Goal: Information Seeking & Learning: Understand process/instructions

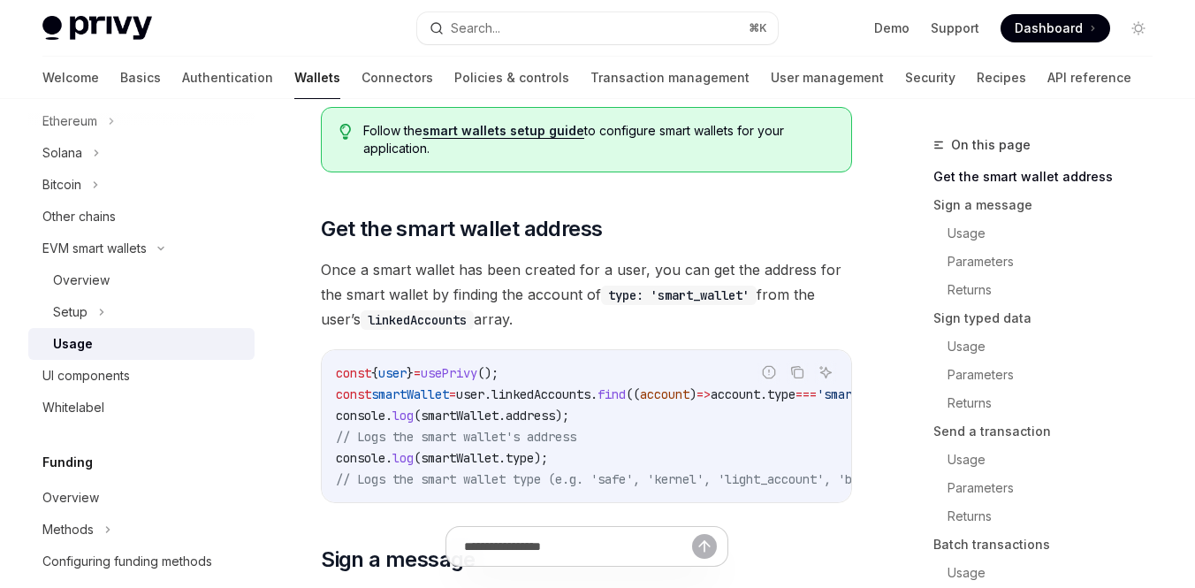
scroll to position [202, 0]
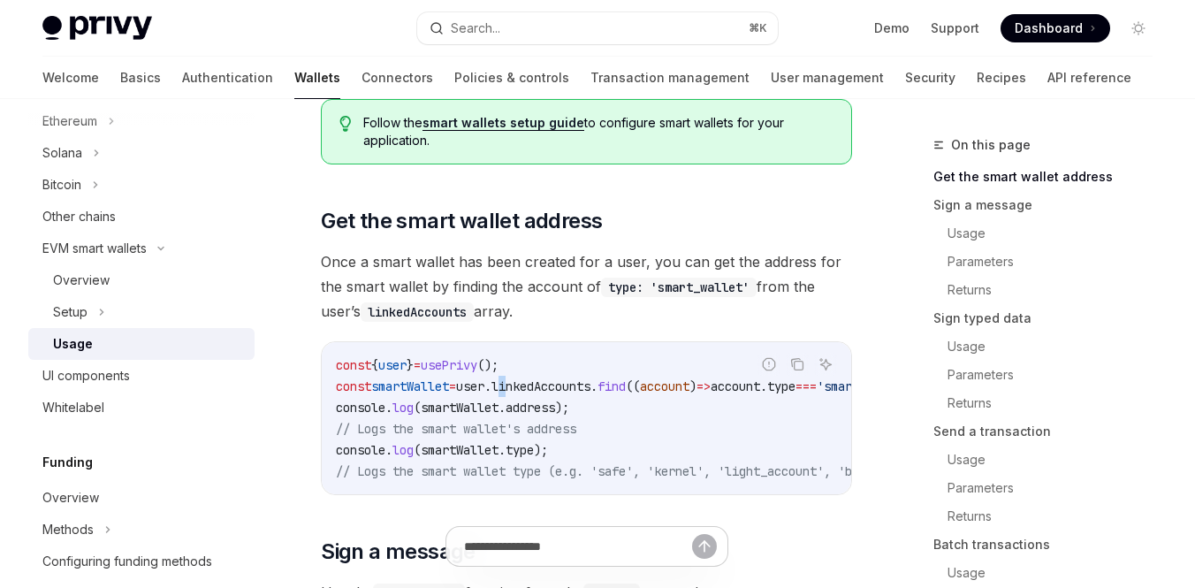
drag, startPoint x: 527, startPoint y: 385, endPoint x: 540, endPoint y: 394, distance: 16.4
click at [538, 393] on span "linkedAccounts" at bounding box center [541, 386] width 99 height 16
click at [540, 394] on code "const { user } = usePrivy (); const smartWallet = user . linkedAccounts . find …" at bounding box center [778, 418] width 884 height 127
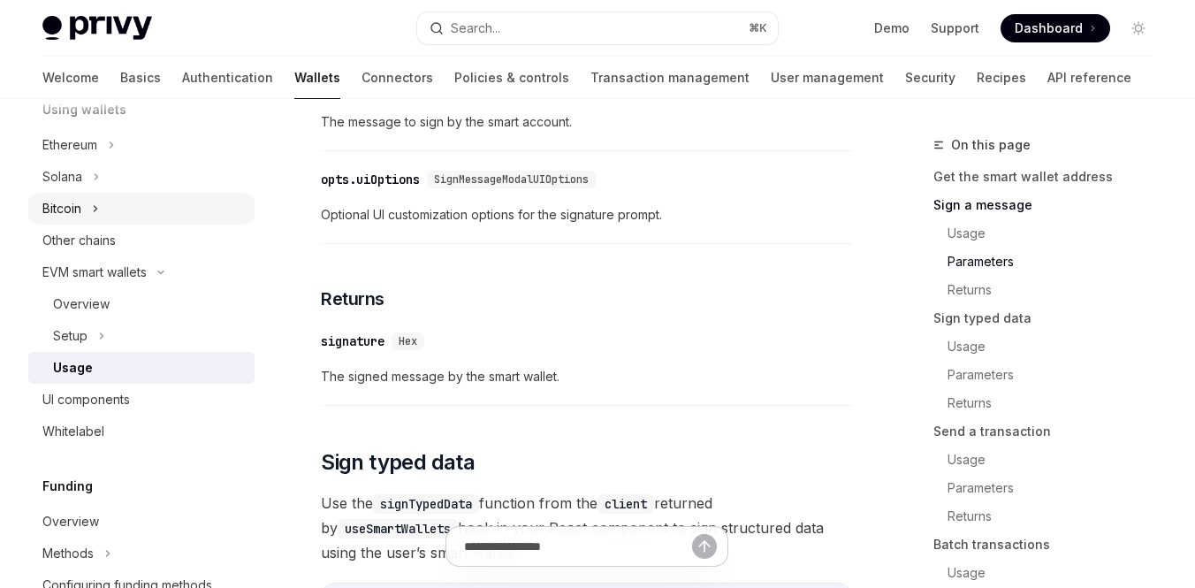
scroll to position [446, 0]
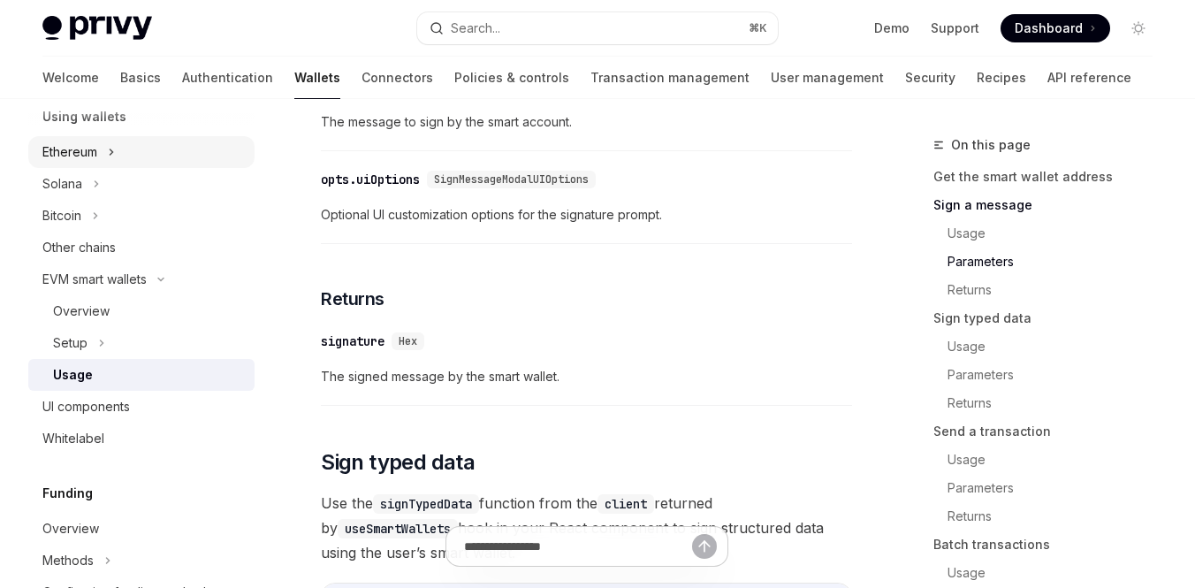
click at [106, 152] on div "Ethereum" at bounding box center [141, 152] width 226 height 32
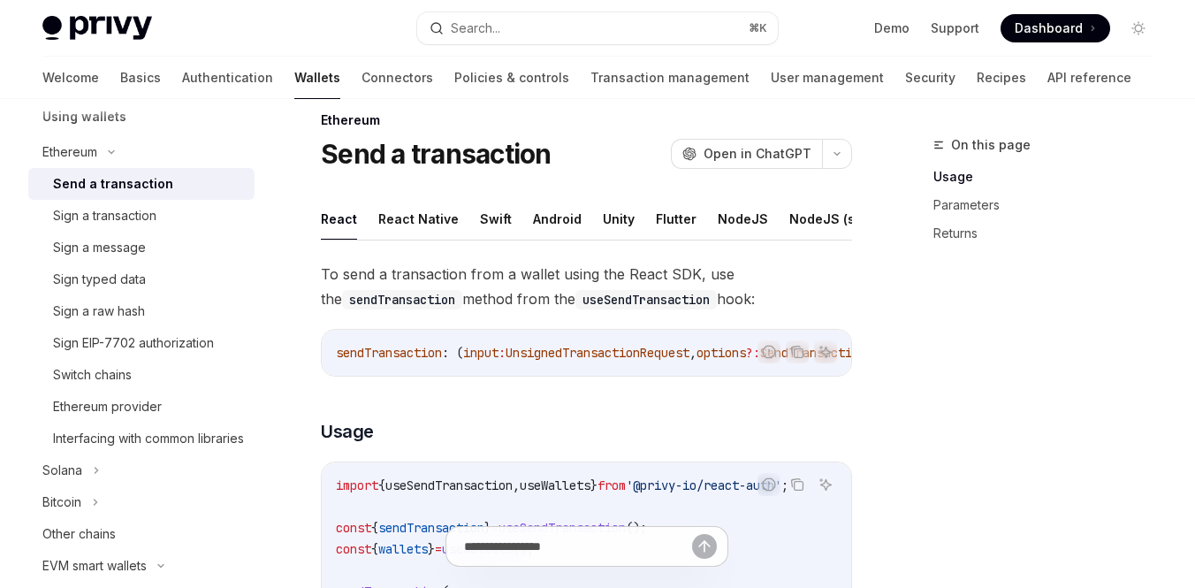
scroll to position [26, 0]
click at [171, 216] on div "Sign a transaction" at bounding box center [148, 215] width 191 height 21
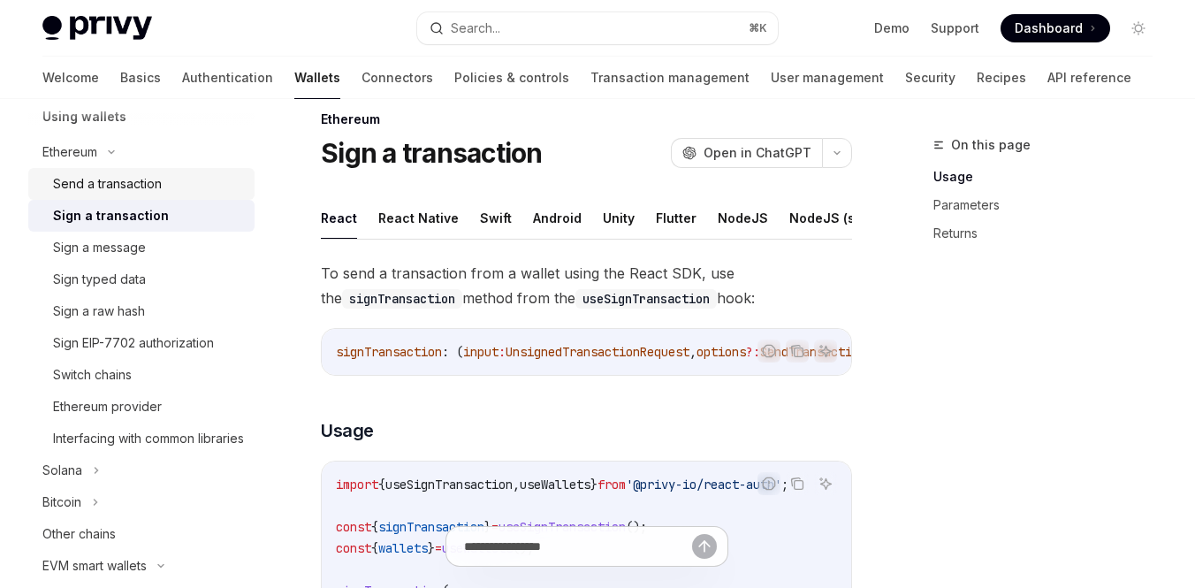
click at [160, 189] on div "Send a transaction" at bounding box center [107, 183] width 109 height 21
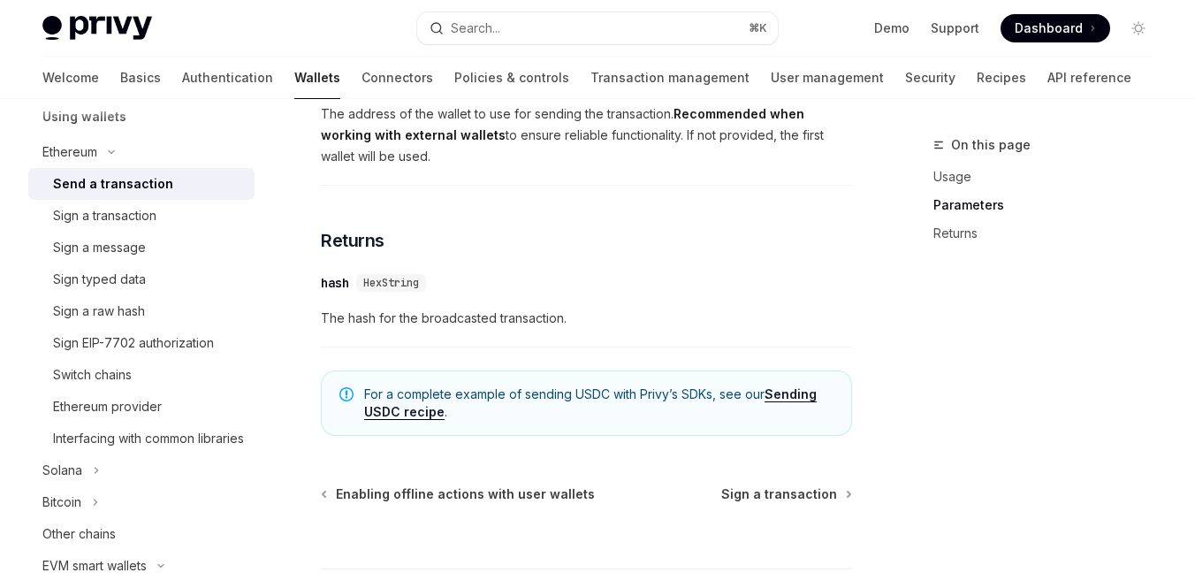
scroll to position [1212, 0]
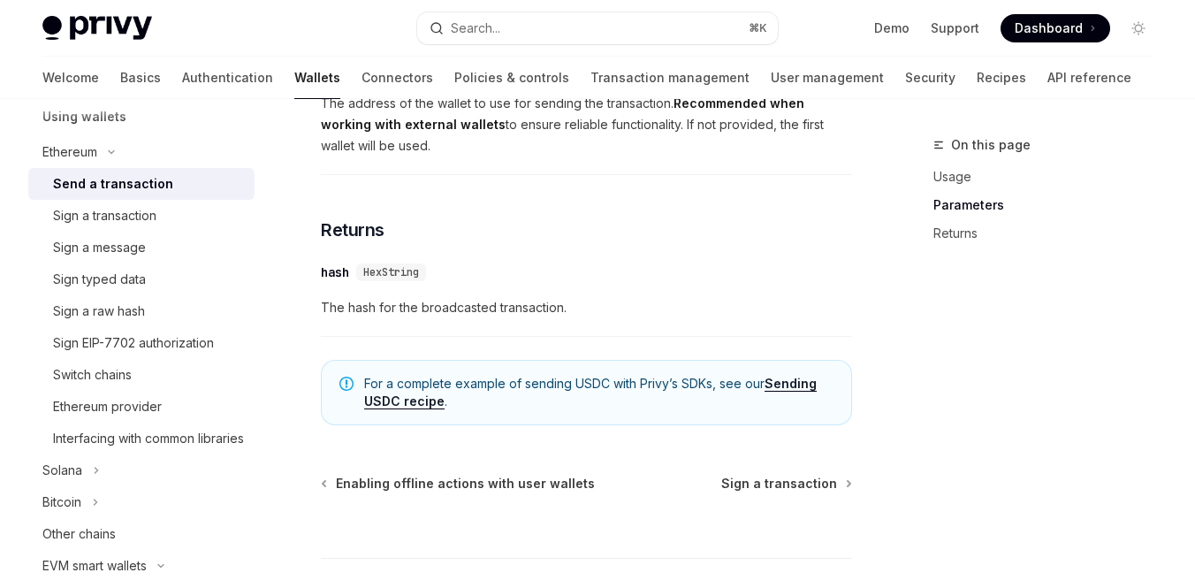
click at [420, 409] on link "Sending USDC recipe" at bounding box center [590, 393] width 453 height 34
type textarea "*"
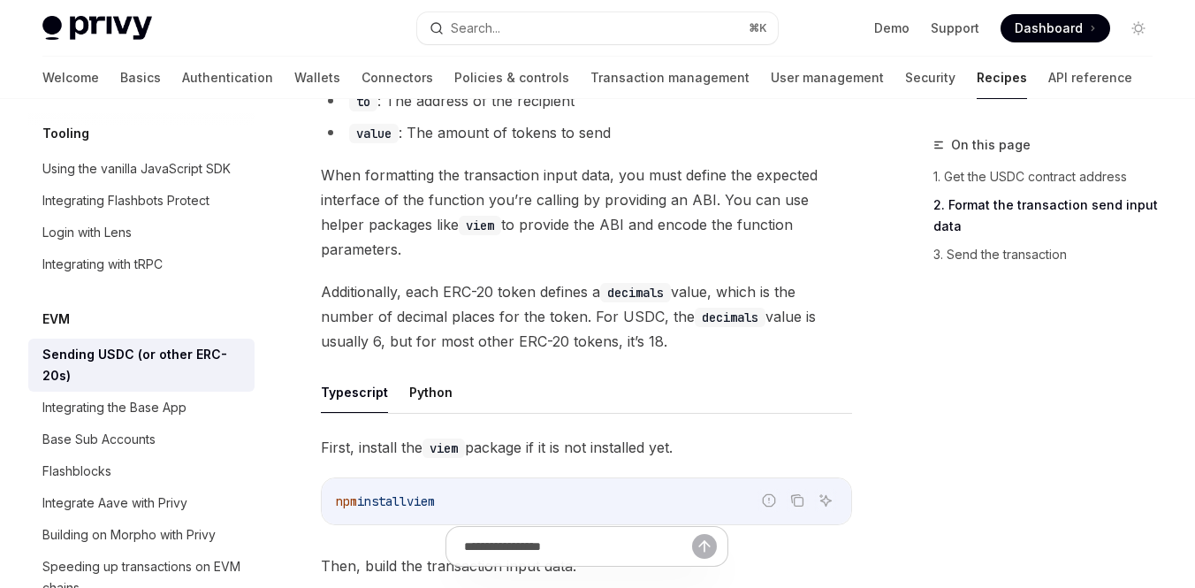
scroll to position [614, 0]
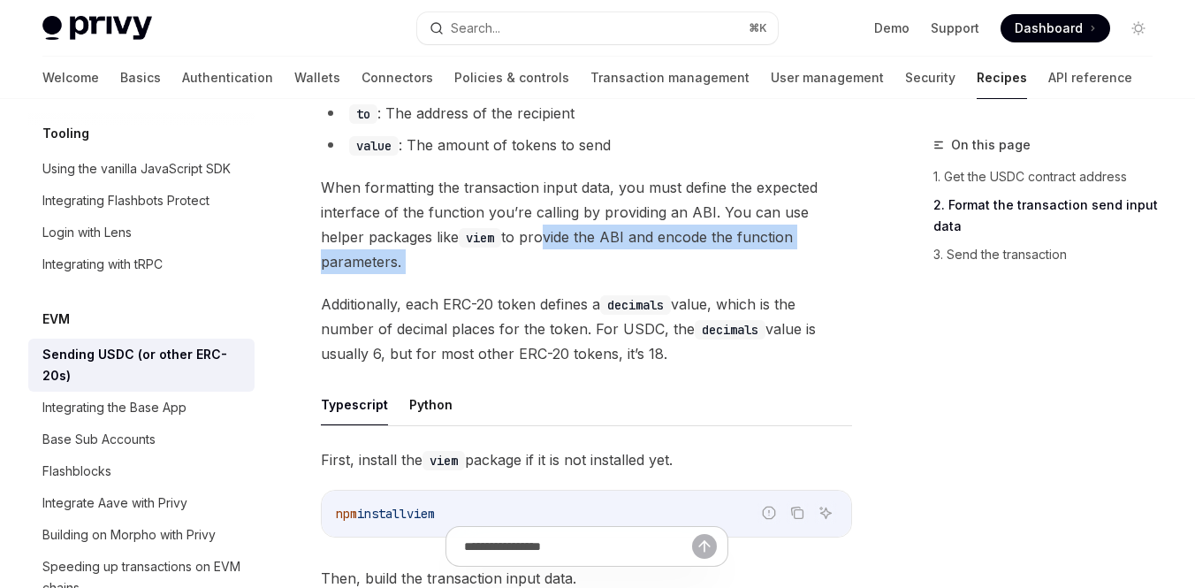
drag, startPoint x: 498, startPoint y: 238, endPoint x: 806, endPoint y: 251, distance: 308.0
click at [806, 251] on div "Sending USDC, or other ERC-20 tokens, is one of the most common actions taken b…" at bounding box center [586, 531] width 531 height 1781
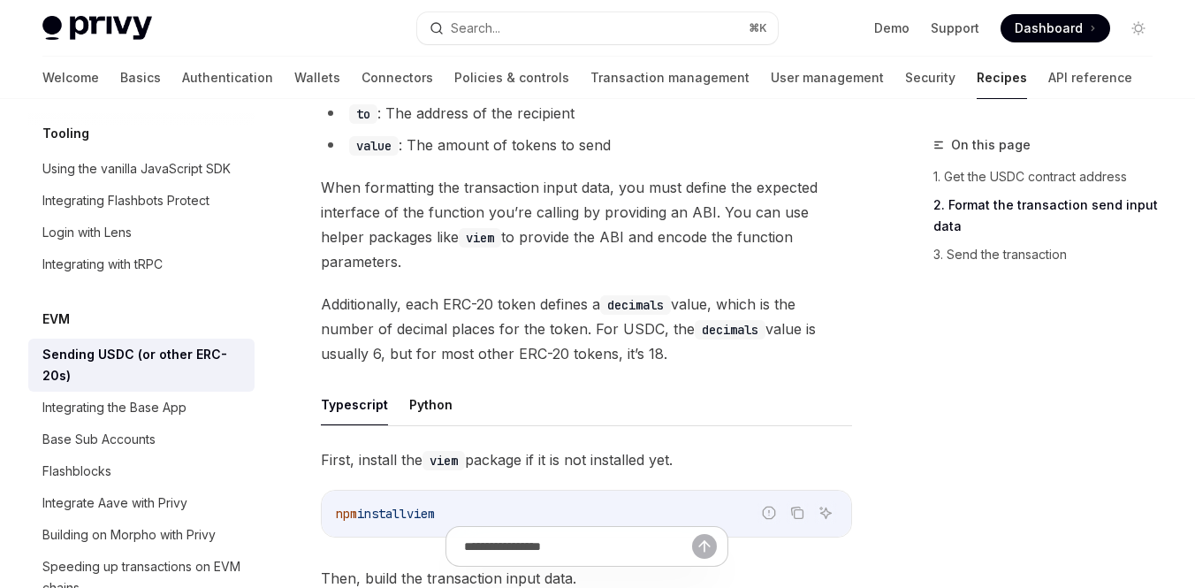
click at [463, 292] on span "Additionally, each ERC-20 token defines a decimals value, which is the number o…" at bounding box center [586, 329] width 531 height 74
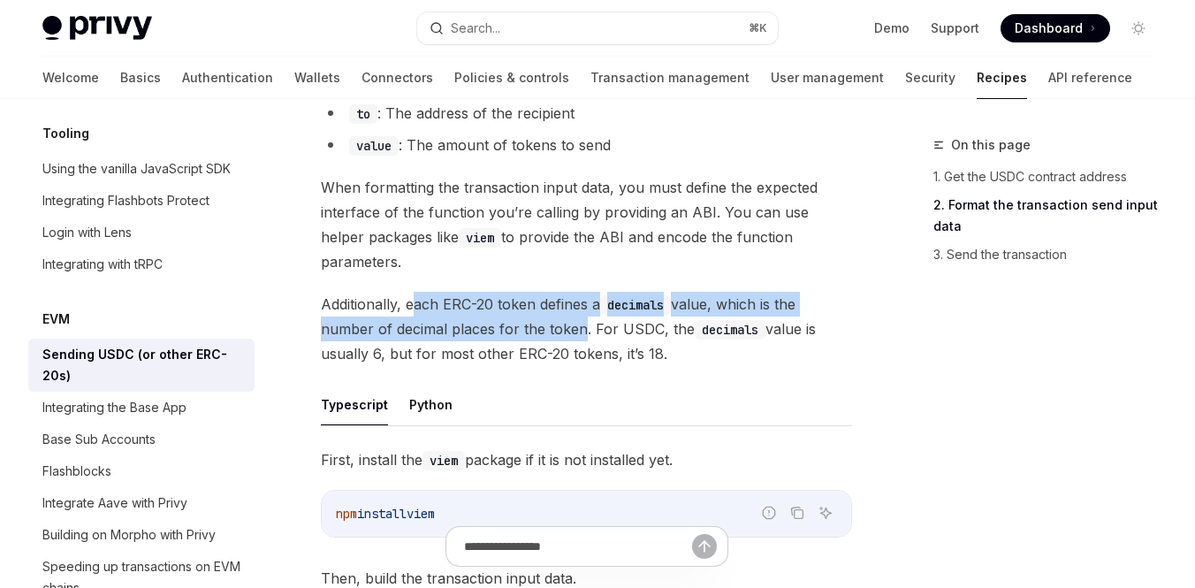
drag, startPoint x: 414, startPoint y: 282, endPoint x: 577, endPoint y: 295, distance: 164.1
click at [576, 294] on span "Additionally, each ERC-20 token defines a decimals value, which is the number o…" at bounding box center [586, 329] width 531 height 74
click at [577, 295] on span "Additionally, each ERC-20 token defines a decimals value, which is the number o…" at bounding box center [586, 329] width 531 height 74
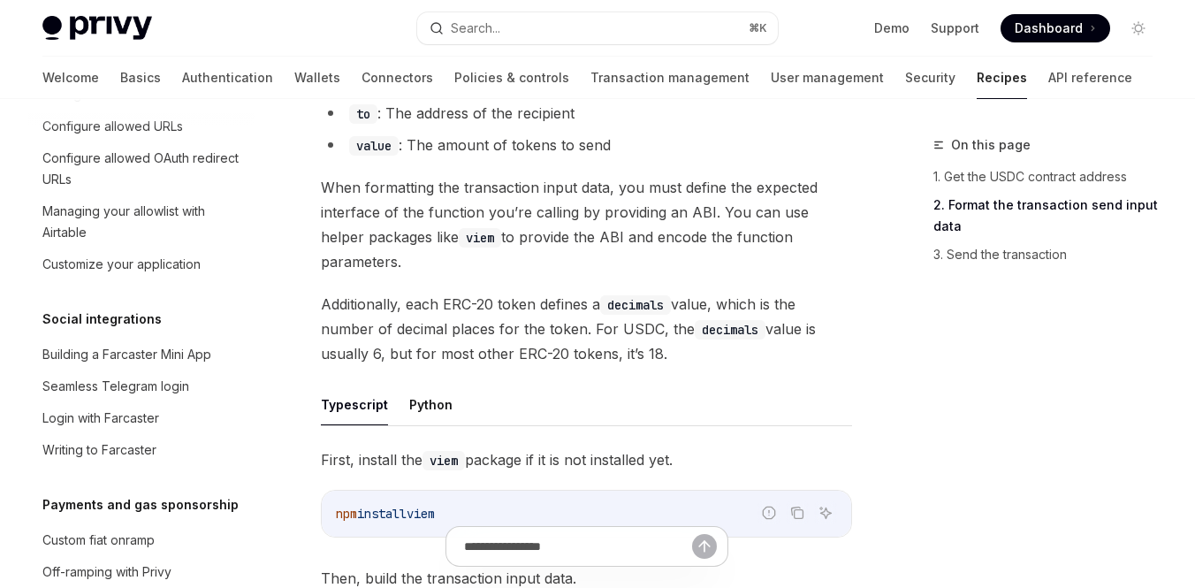
scroll to position [1161, 0]
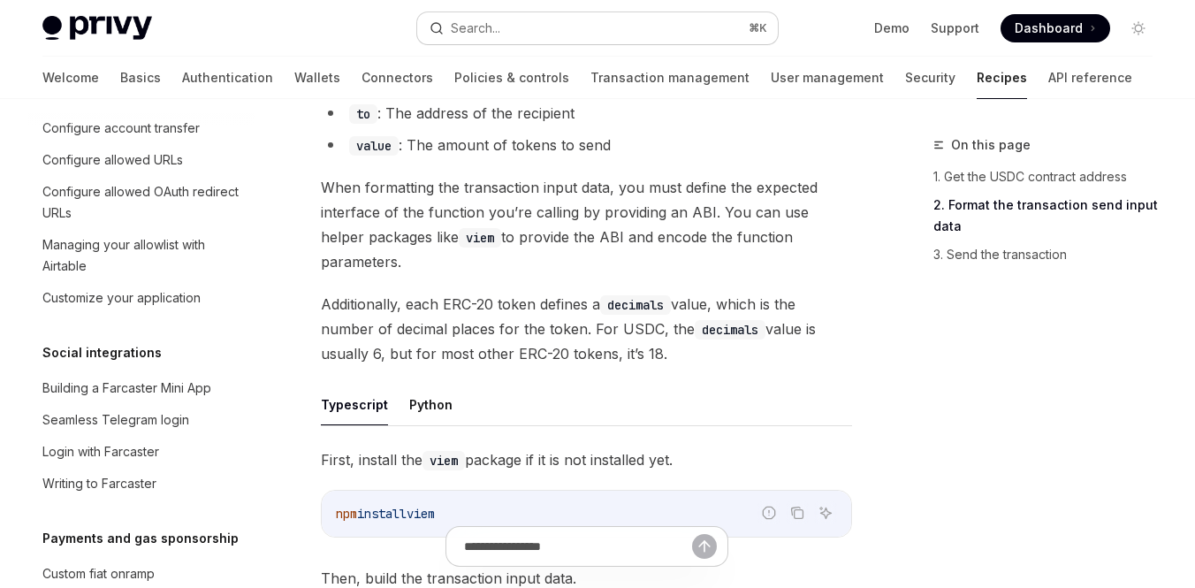
click at [668, 22] on button "Search... ⌘ K" at bounding box center [597, 28] width 361 height 32
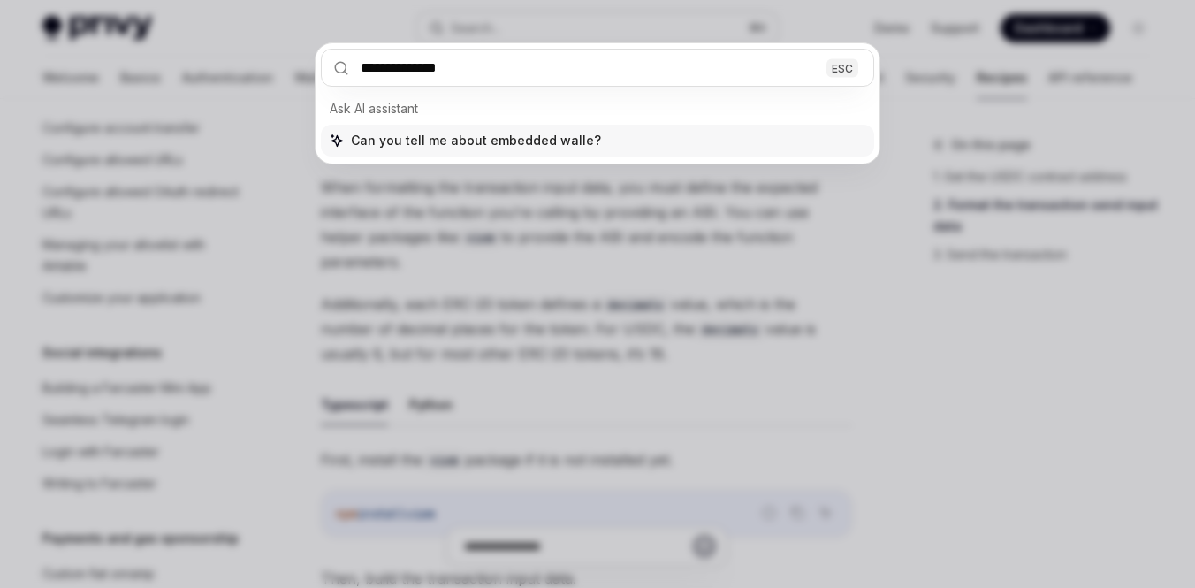
type input "**********"
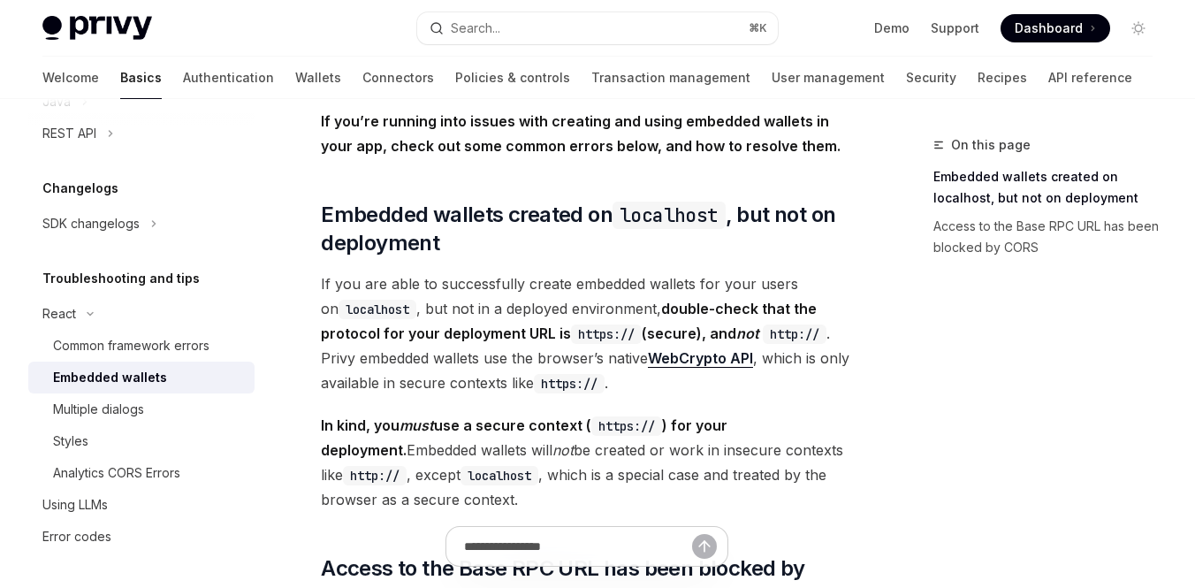
scroll to position [127, 0]
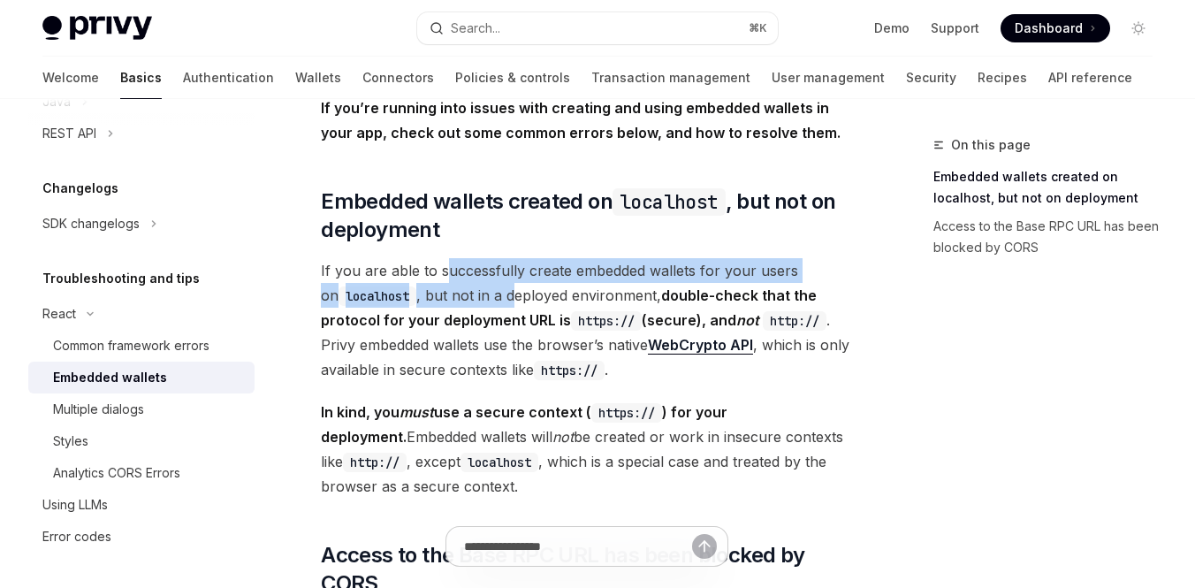
drag, startPoint x: 447, startPoint y: 271, endPoint x: 500, endPoint y: 307, distance: 65.0
click at [499, 306] on span "If you are able to successfully create embedded wallets for your users on local…" at bounding box center [586, 320] width 531 height 124
click at [500, 307] on span "If you are able to successfully create embedded wallets for your users on local…" at bounding box center [586, 320] width 531 height 124
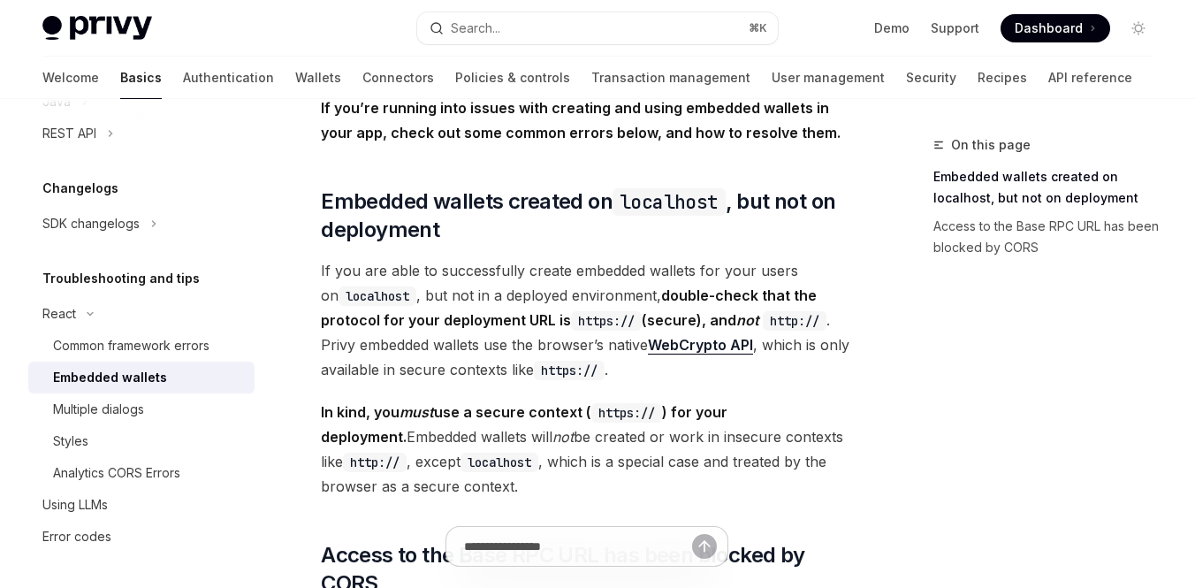
click at [454, 281] on span "If you are able to successfully create embedded wallets for your users on local…" at bounding box center [586, 320] width 531 height 124
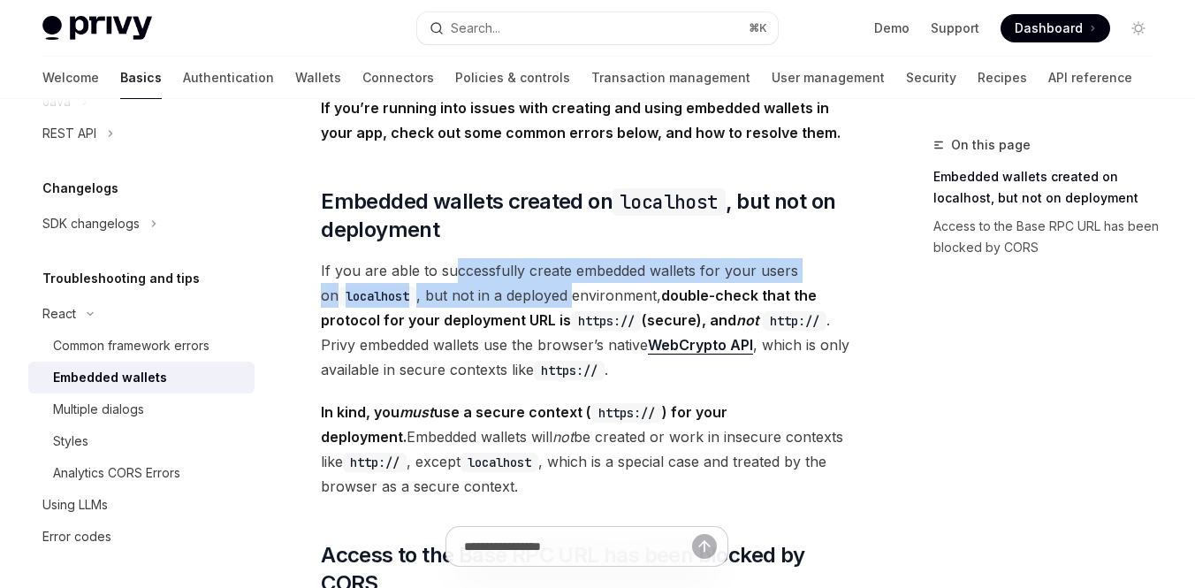
drag, startPoint x: 454, startPoint y: 272, endPoint x: 559, endPoint y: 299, distance: 107.7
click at [559, 299] on span "If you are able to successfully create embedded wallets for your users on local…" at bounding box center [586, 320] width 531 height 124
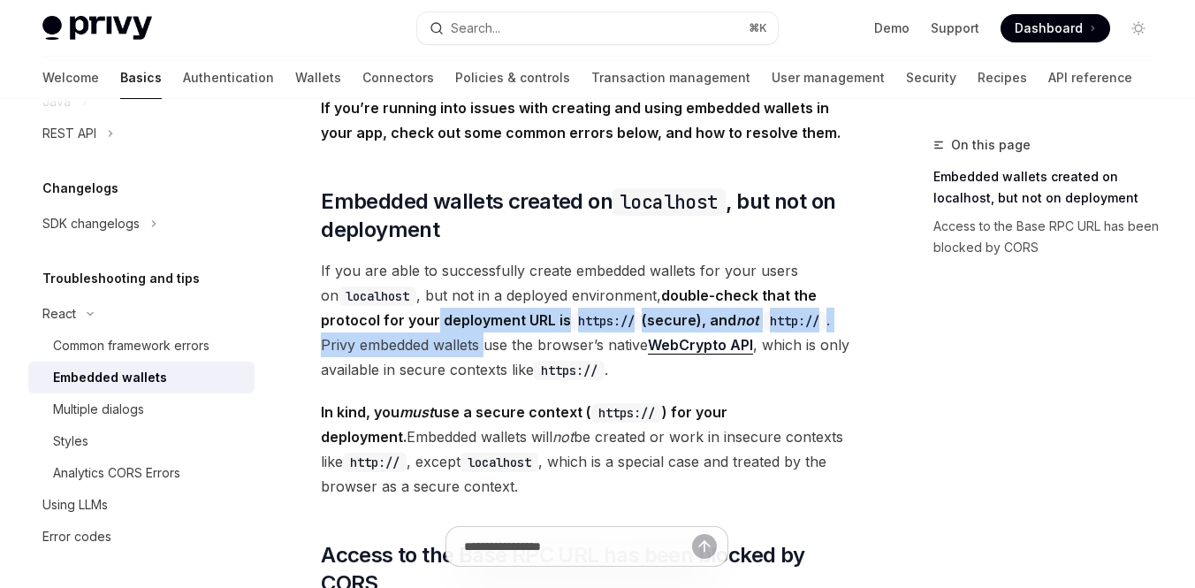
drag, startPoint x: 436, startPoint y: 318, endPoint x: 493, endPoint y: 346, distance: 62.9
click at [492, 344] on span "If you are able to successfully create embedded wallets for your users on local…" at bounding box center [586, 320] width 531 height 124
click at [493, 346] on span "If you are able to successfully create embedded wallets for your users on local…" at bounding box center [586, 320] width 531 height 124
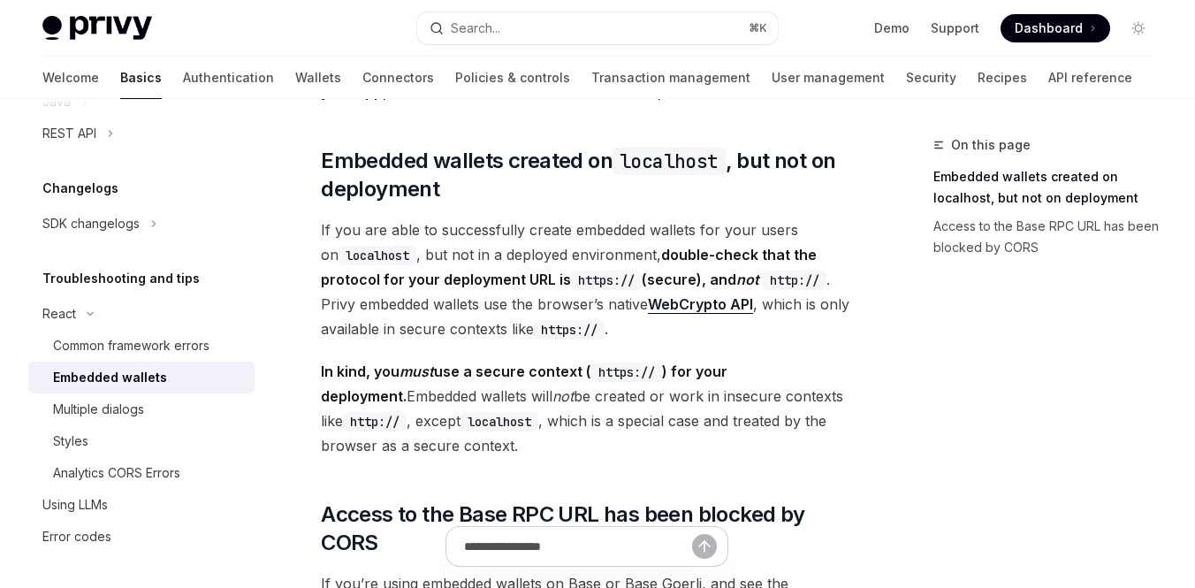
scroll to position [0, 0]
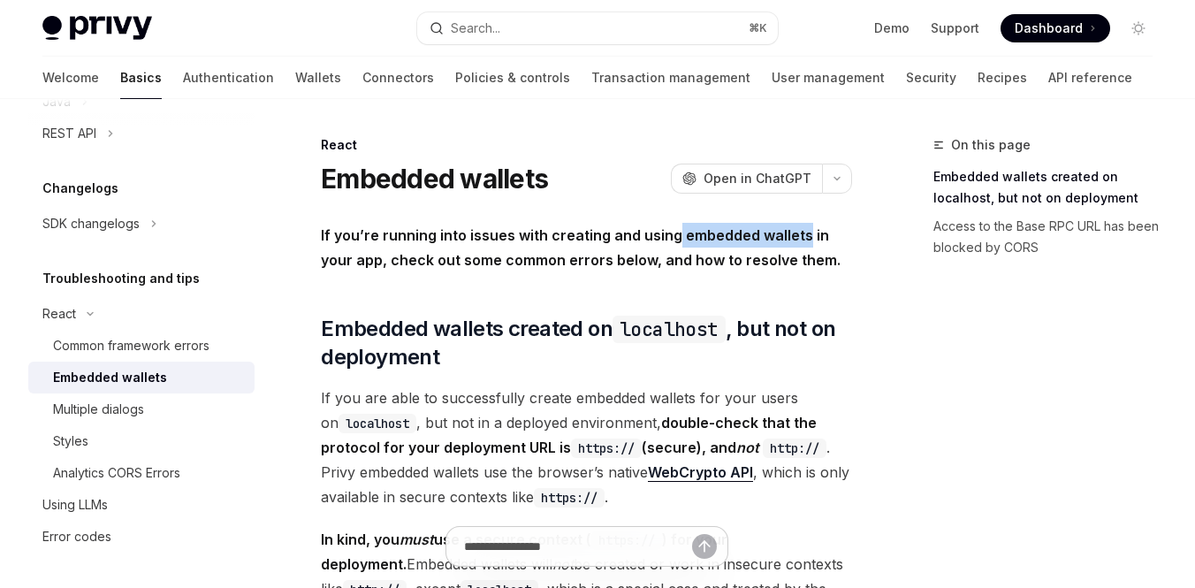
drag, startPoint x: 674, startPoint y: 233, endPoint x: 800, endPoint y: 231, distance: 126.5
click at [800, 231] on strong "If you’re running into issues with creating and using embedded wallets in your …" at bounding box center [581, 247] width 520 height 42
click at [752, 266] on strong "If you’re running into issues with creating and using embedded wallets in your …" at bounding box center [581, 247] width 520 height 42
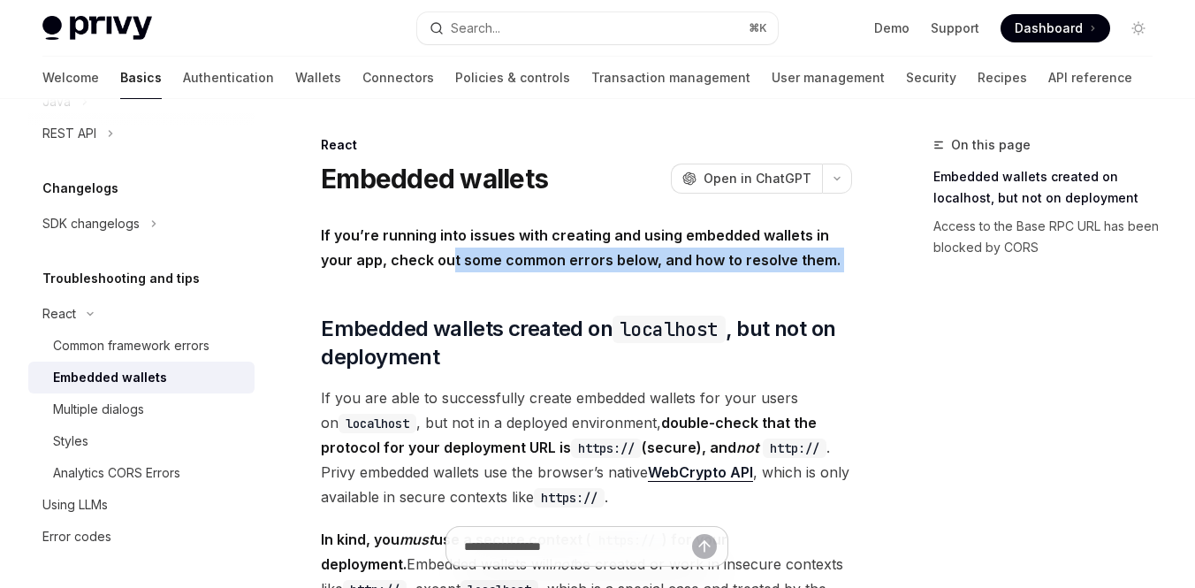
drag, startPoint x: 451, startPoint y: 259, endPoint x: 668, endPoint y: 275, distance: 217.2
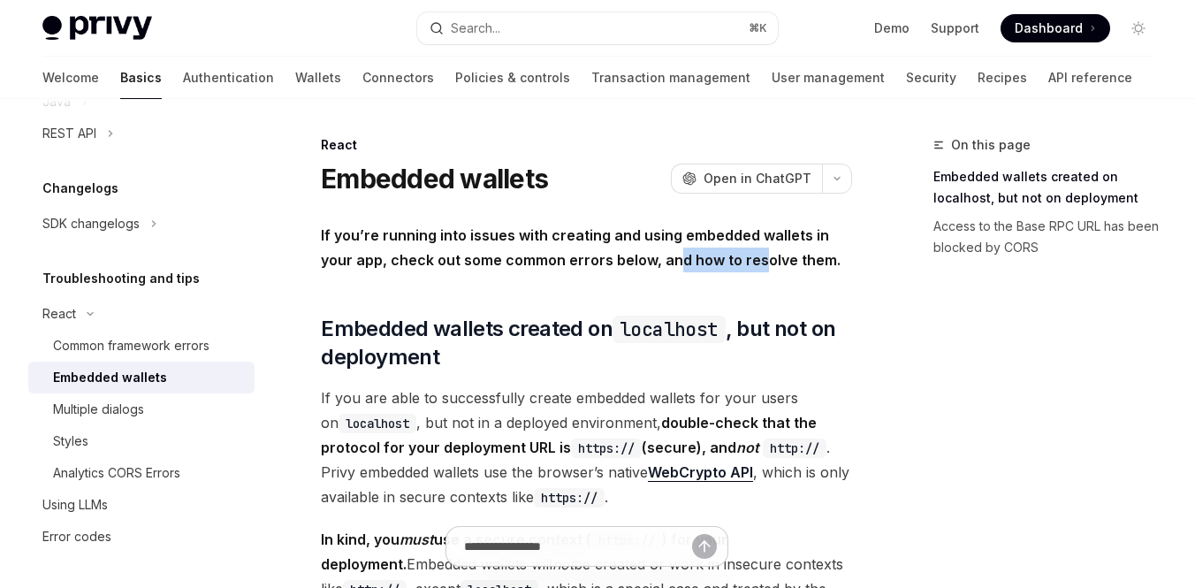
drag, startPoint x: 678, startPoint y: 265, endPoint x: 755, endPoint y: 265, distance: 76.9
click at [755, 265] on strong "If you’re running into issues with creating and using embedded wallets in your …" at bounding box center [581, 247] width 520 height 42
click at [760, 265] on strong "If you’re running into issues with creating and using embedded wallets in your …" at bounding box center [581, 247] width 520 height 42
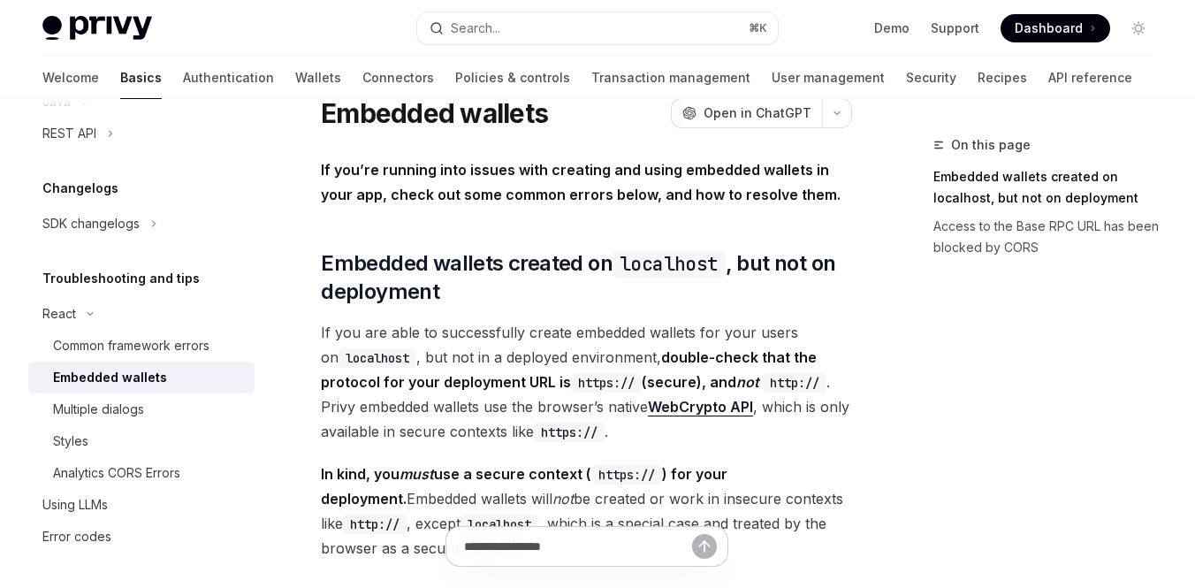
scroll to position [66, 0]
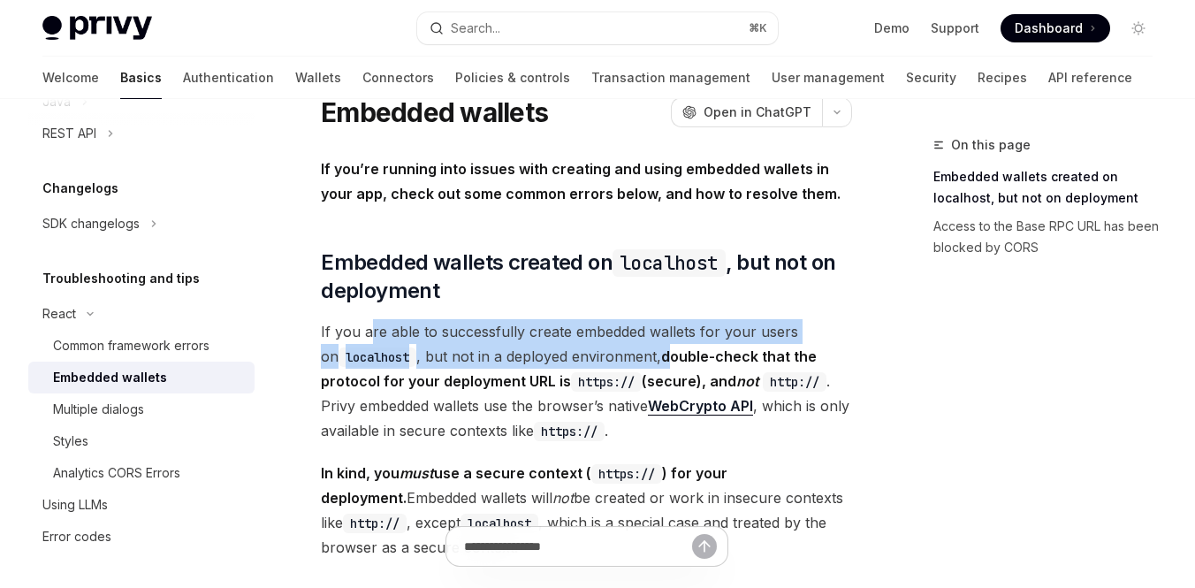
drag, startPoint x: 368, startPoint y: 331, endPoint x: 658, endPoint y: 350, distance: 290.7
click at [658, 350] on span "If you are able to successfully create embedded wallets for your users on local…" at bounding box center [586, 381] width 531 height 124
click at [658, 350] on strong "double-check that the protocol for your deployment URL is https:// (secure), an…" at bounding box center [574, 369] width 506 height 42
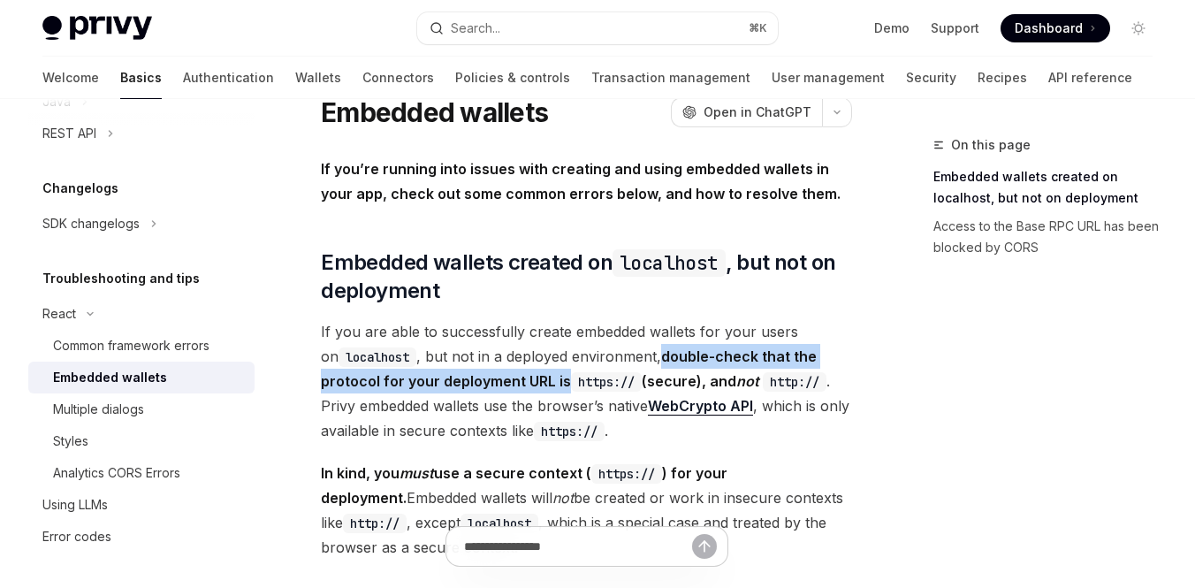
drag, startPoint x: 648, startPoint y: 348, endPoint x: 568, endPoint y: 376, distance: 85.0
click at [568, 376] on strong "double-check that the protocol for your deployment URL is https:// (secure), an…" at bounding box center [574, 369] width 506 height 42
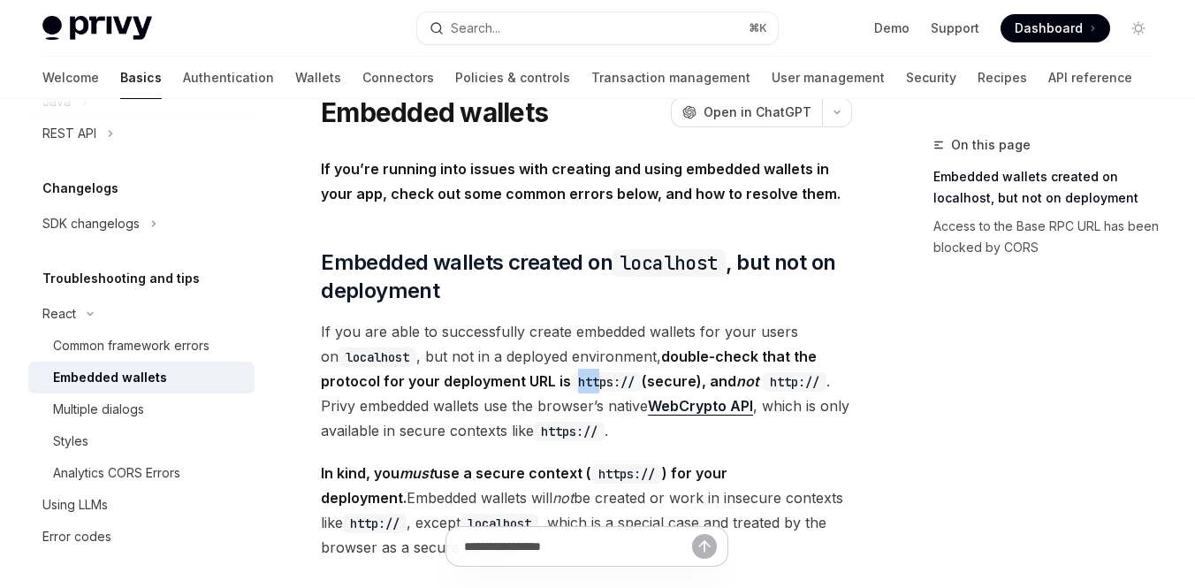
drag, startPoint x: 572, startPoint y: 375, endPoint x: 607, endPoint y: 388, distance: 37.8
click at [605, 385] on code "https://" at bounding box center [606, 381] width 71 height 19
click at [607, 388] on code "https://" at bounding box center [606, 381] width 71 height 19
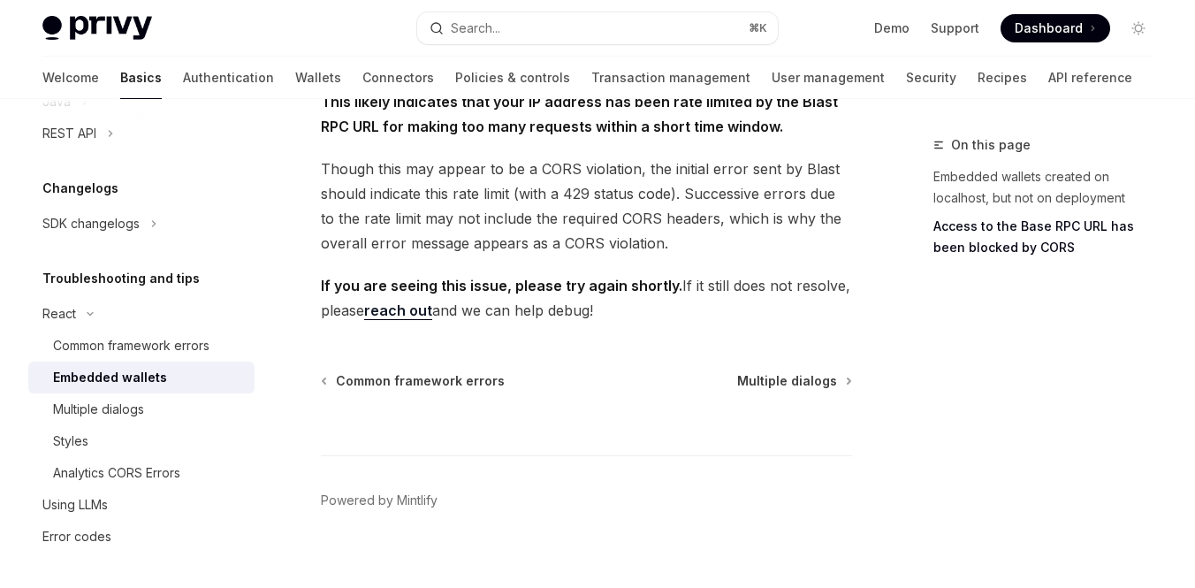
scroll to position [821, 0]
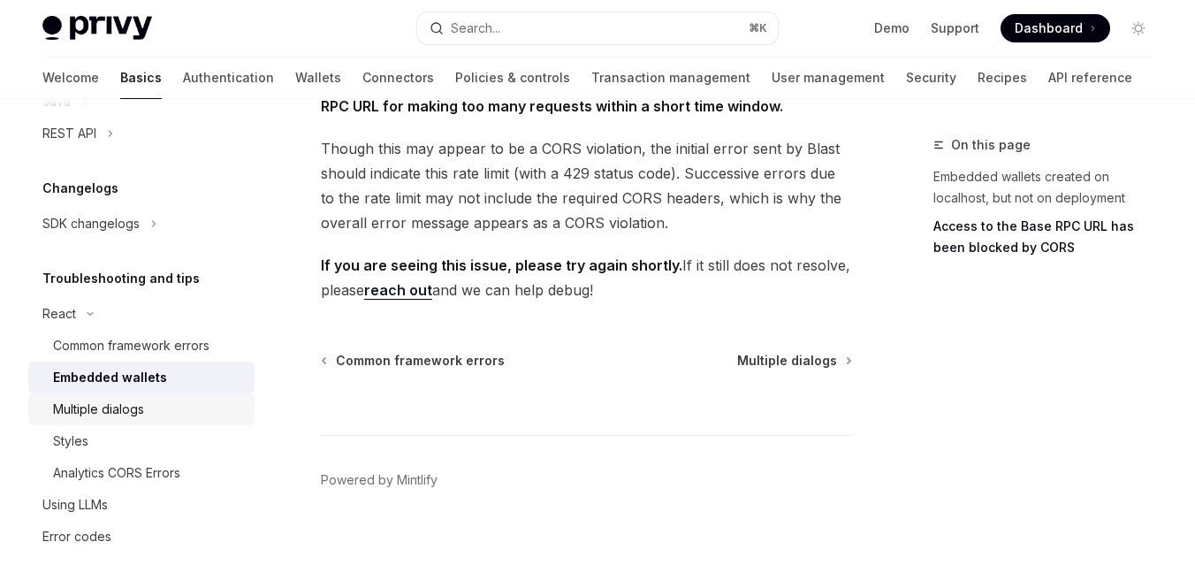
click at [138, 416] on div "Multiple dialogs" at bounding box center [98, 409] width 91 height 21
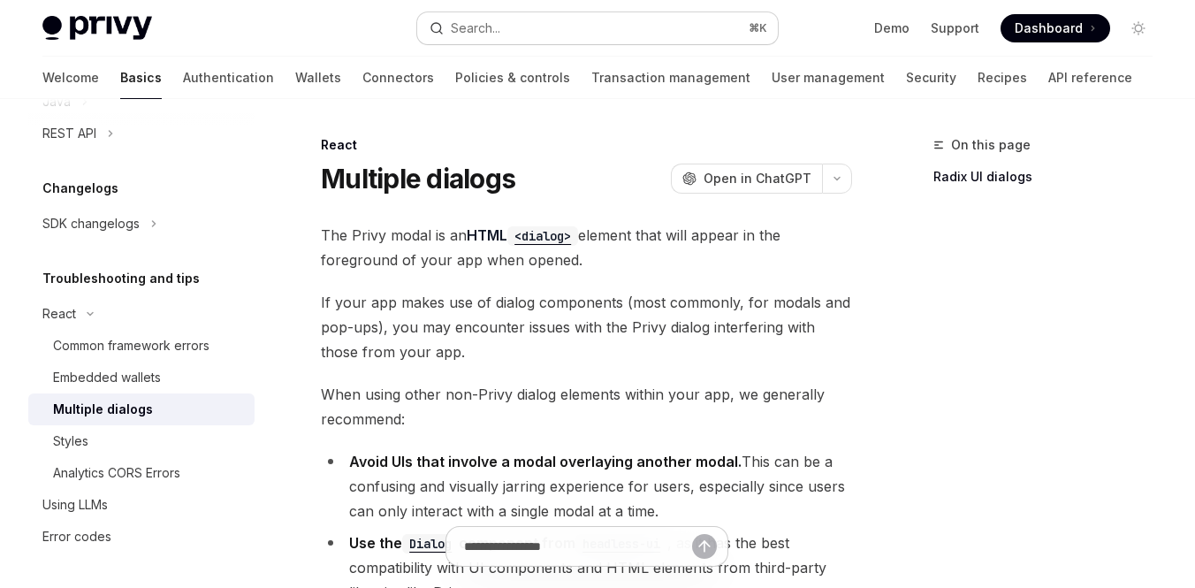
click at [523, 36] on button "Search... ⌘ K" at bounding box center [597, 28] width 361 height 32
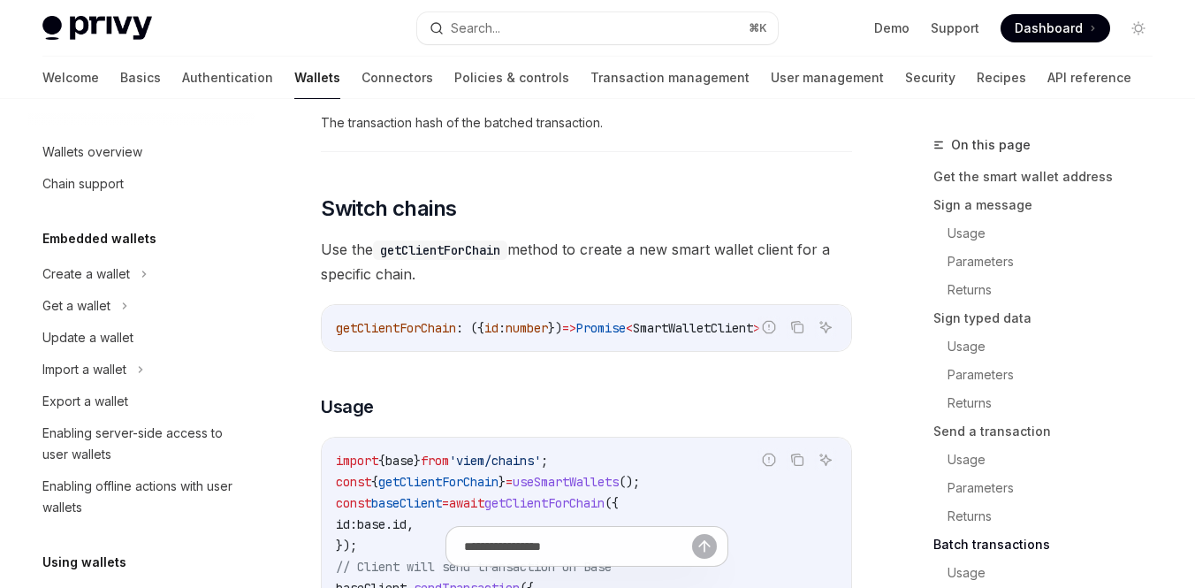
scroll to position [4969, 0]
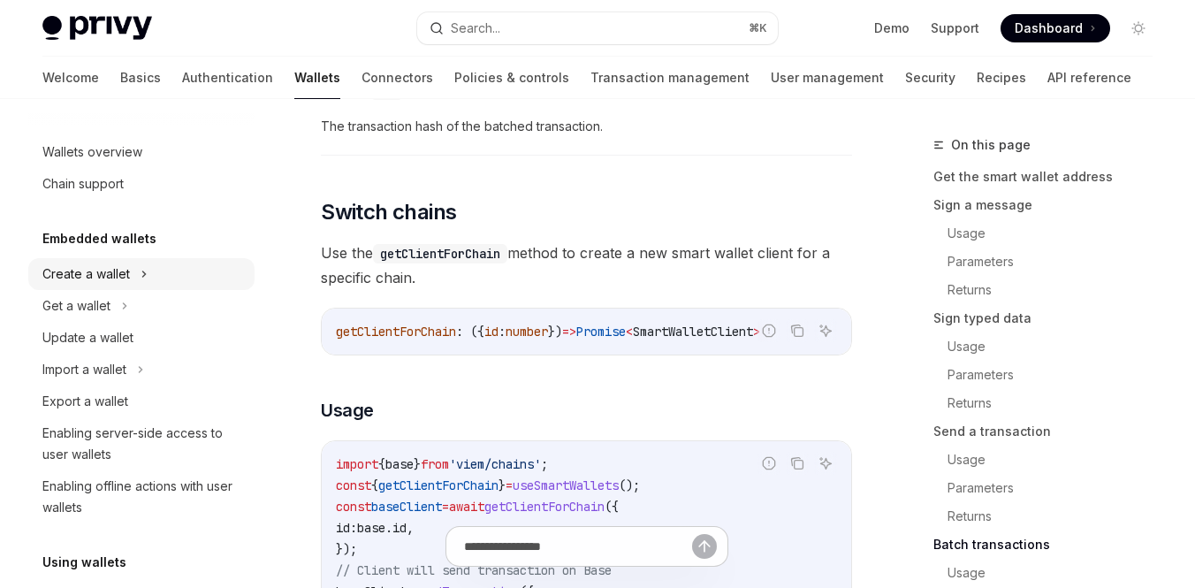
click at [135, 274] on div "Create a wallet" at bounding box center [141, 274] width 226 height 32
type textarea "*"
